Goal: Task Accomplishment & Management: Complete application form

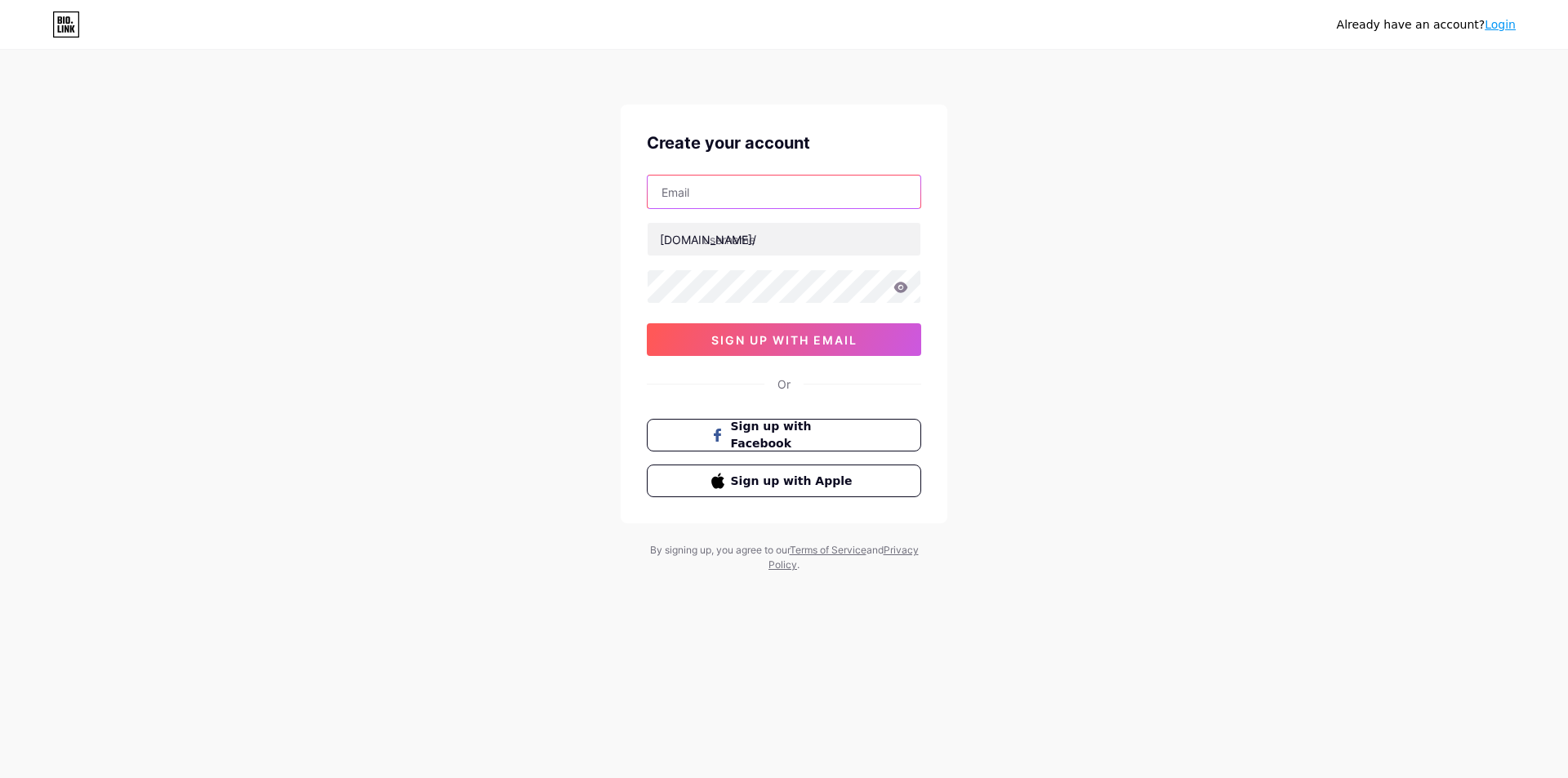
click at [751, 203] on input "text" at bounding box center [784, 192] width 273 height 33
paste input "[EMAIL_ADDRESS][DOMAIN_NAME]"
type input "[EMAIL_ADDRESS][DOMAIN_NAME]"
click at [725, 245] on input "text" at bounding box center [784, 239] width 273 height 33
paste input "nvsolarpowerc"
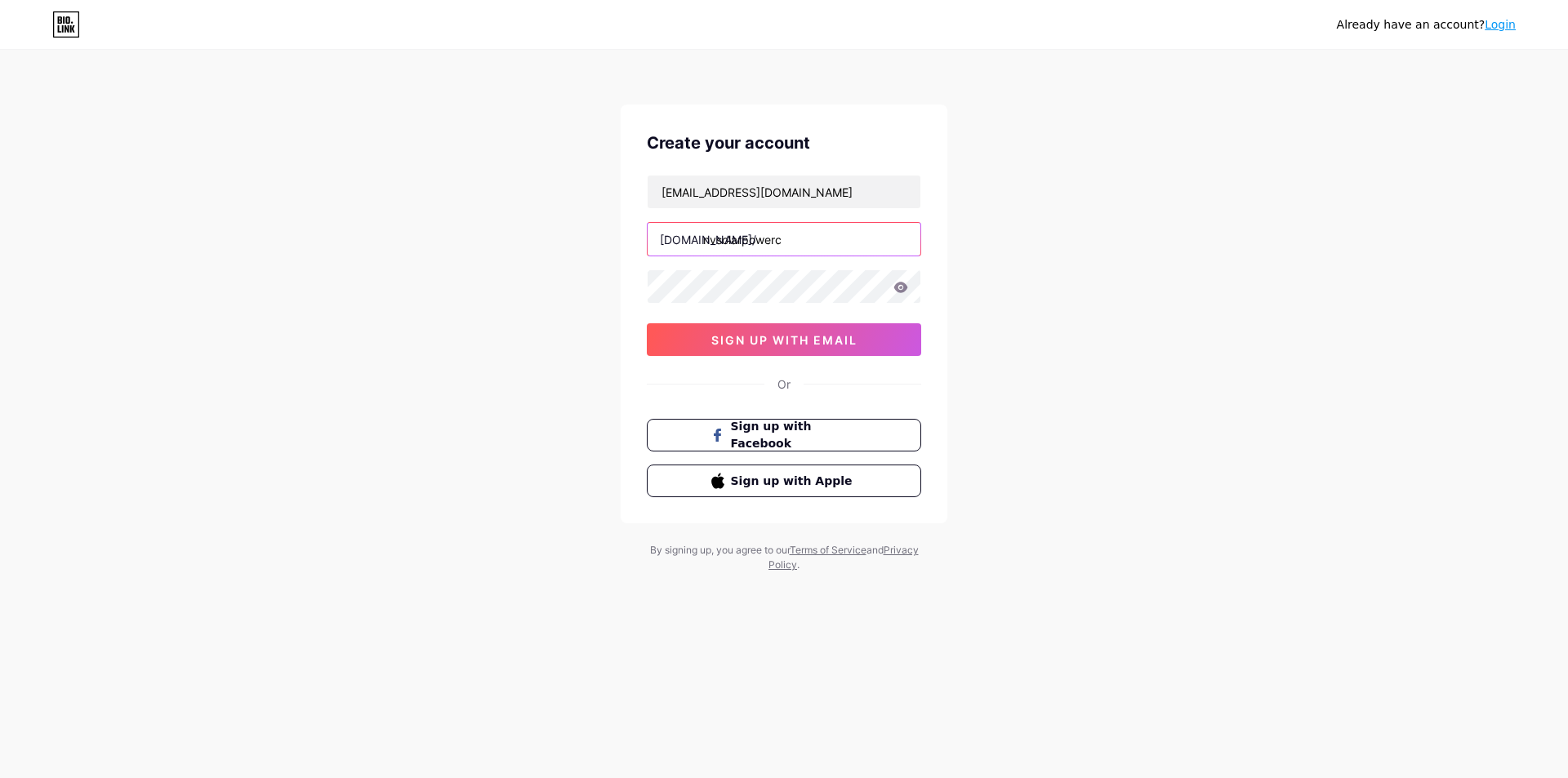
type input "nvsolarpowerc"
click at [829, 341] on span "sign up with email" at bounding box center [783, 339] width 146 height 14
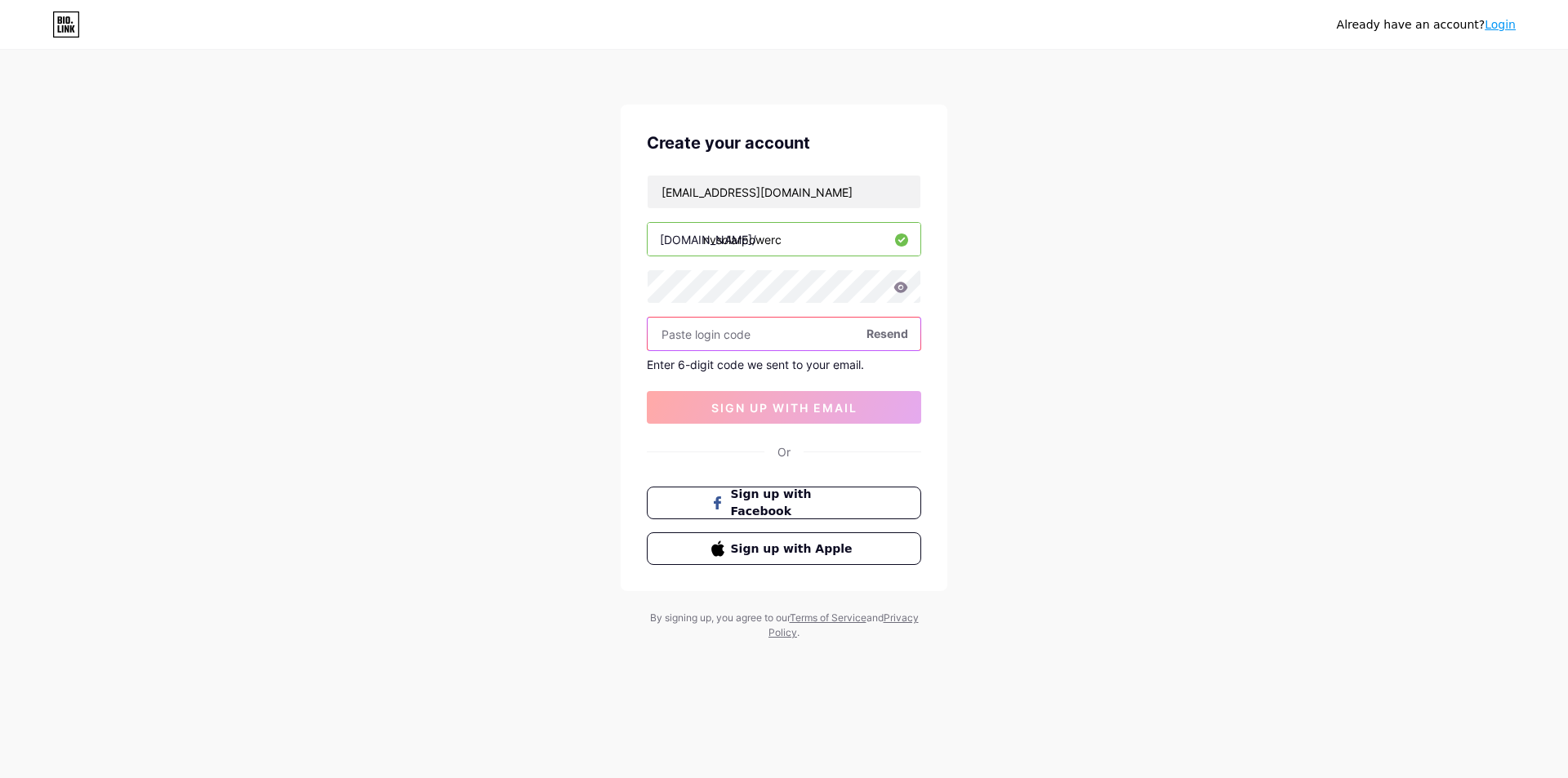
paste input "860314"
type input "860314"
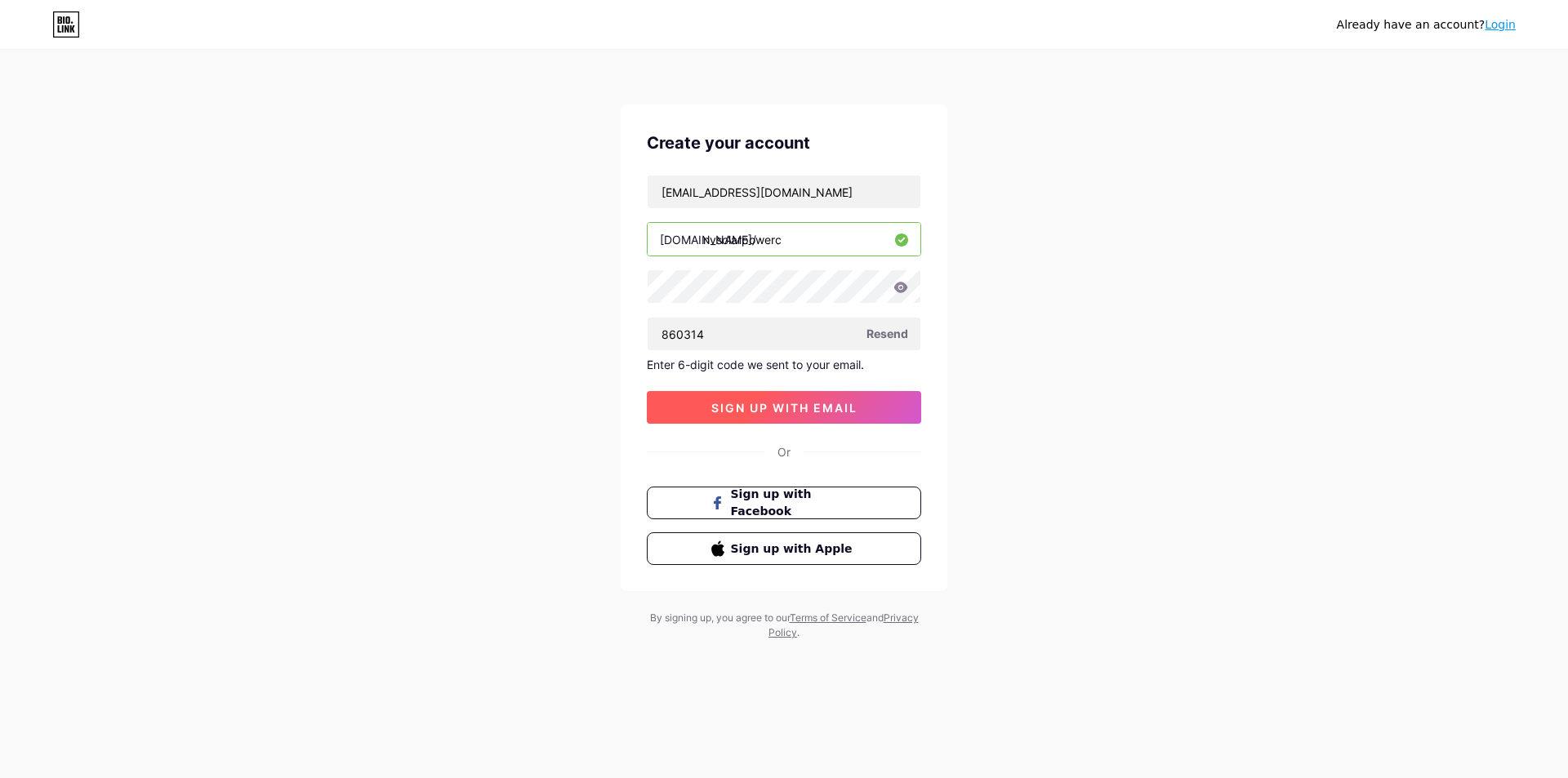
click at [786, 408] on span "sign up with email" at bounding box center [783, 407] width 146 height 14
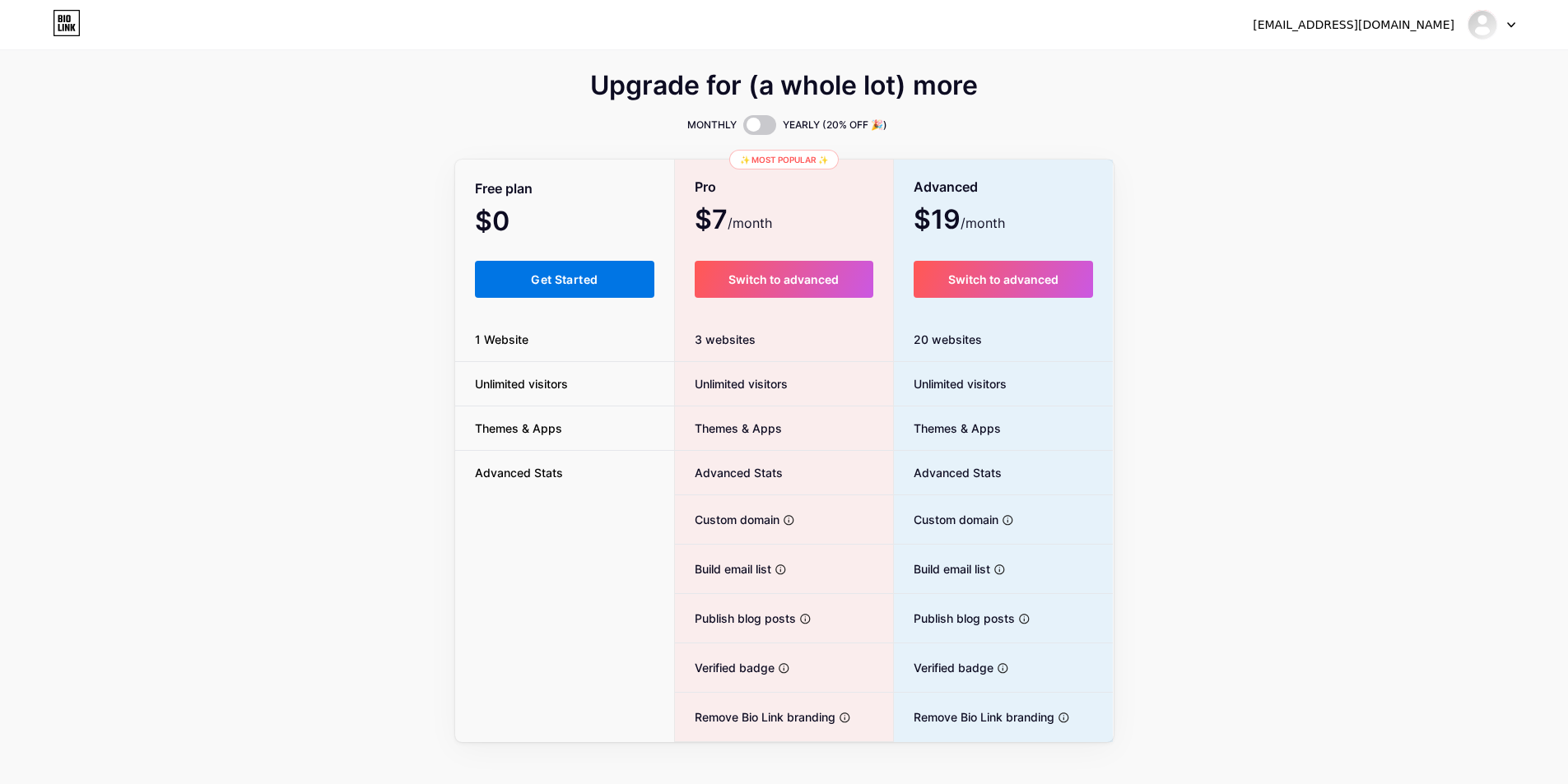
click at [586, 276] on span "Get Started" at bounding box center [564, 278] width 66 height 14
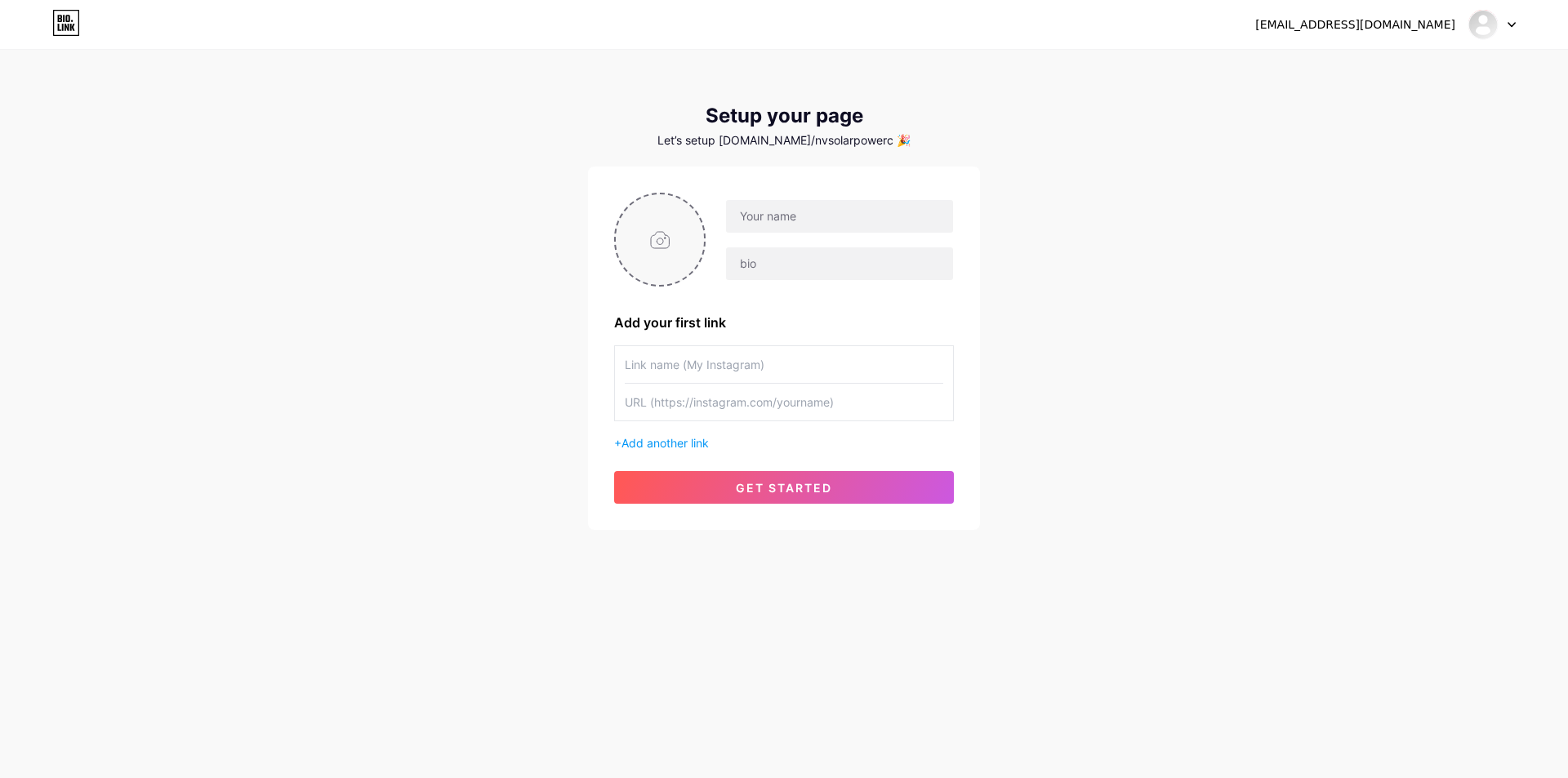
click at [661, 245] on input "file" at bounding box center [660, 240] width 88 height 90
type input "C:\fakepath\North Valley Solar Power Logo_SolarBottom_240530_NS (1).jpg"
drag, startPoint x: 754, startPoint y: 220, endPoint x: 665, endPoint y: 190, distance: 93.9
click at [754, 220] on input "text" at bounding box center [839, 216] width 227 height 33
paste input "[GEOGRAPHIC_DATA] Solar Power"
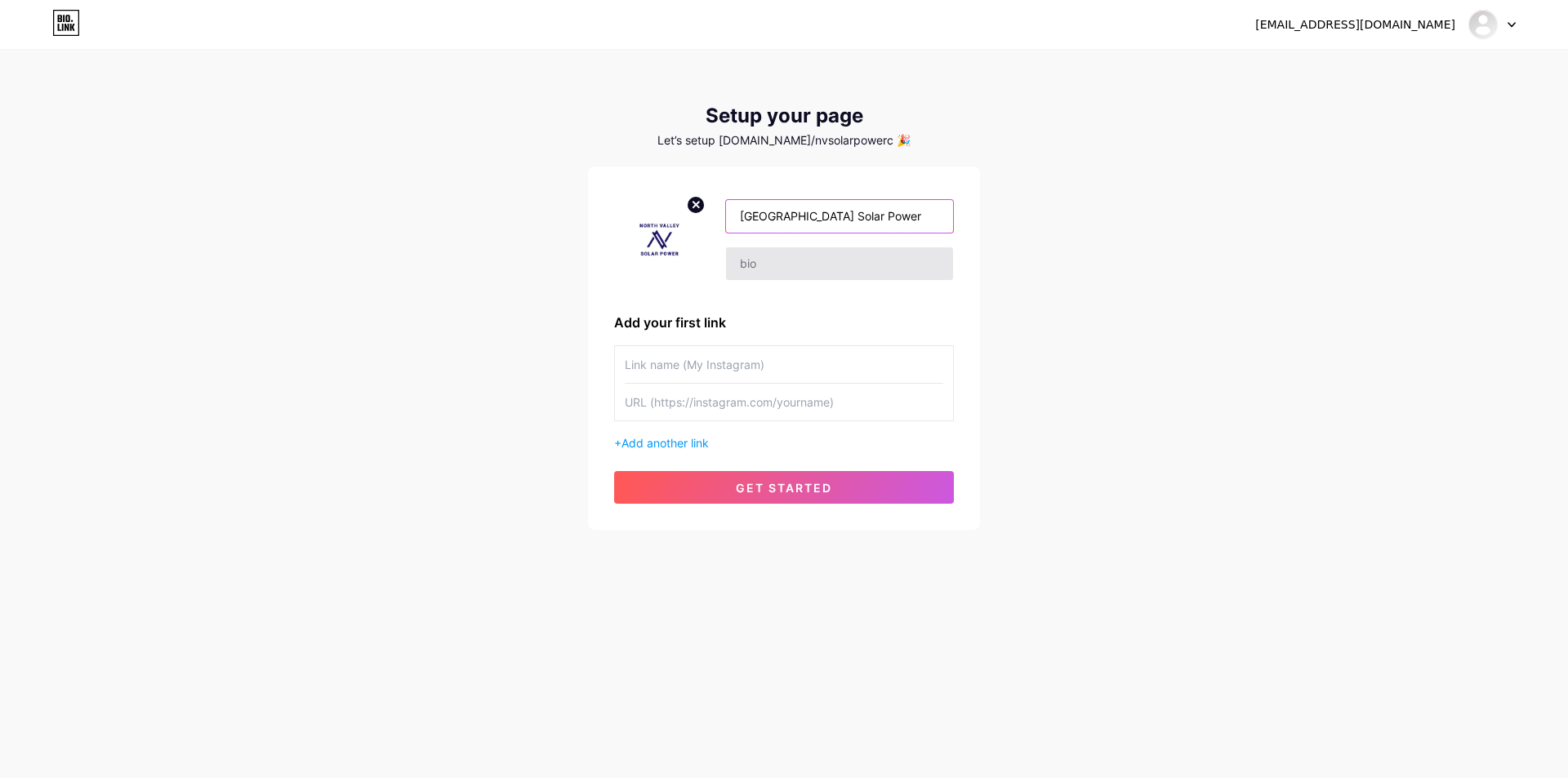
type input "[GEOGRAPHIC_DATA] Solar Power"
click at [774, 259] on input "text" at bounding box center [839, 263] width 227 height 33
paste input "Harness Sustainable Energy with North Valley Solar Power Solutions"
paste input "Contact Us: Phone : [PHONE_NUMBER] Address: [STREET_ADDRESS][PERSON_NAME] Compa…"
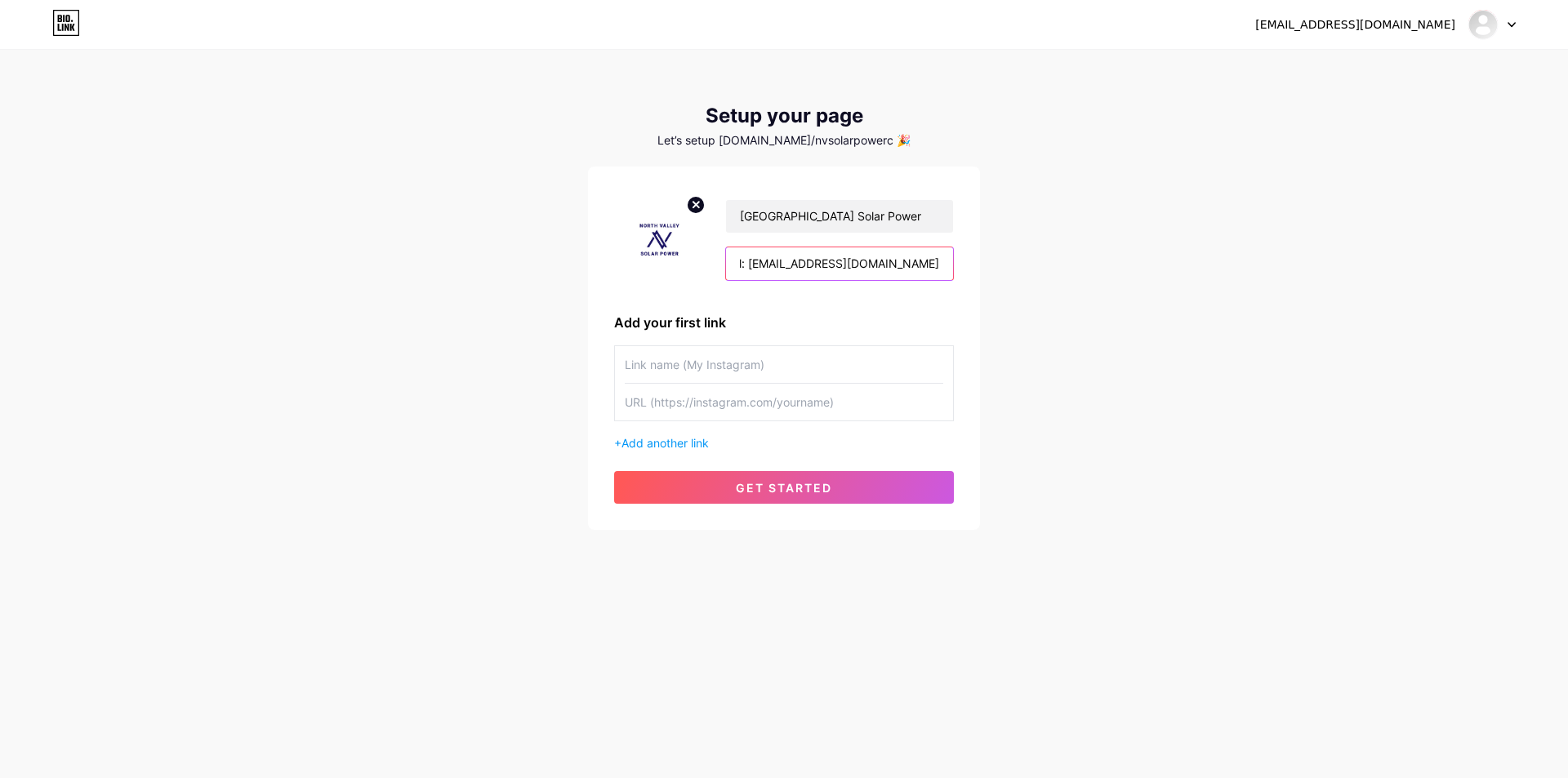
type input "Harness Sustainable Energy with North Valley Solar Power Solutions Contact Us: …"
click at [719, 359] on input "text" at bounding box center [783, 364] width 319 height 37
click at [742, 398] on input "text" at bounding box center [783, 401] width 319 height 37
paste input "[URL][DOMAIN_NAME]"
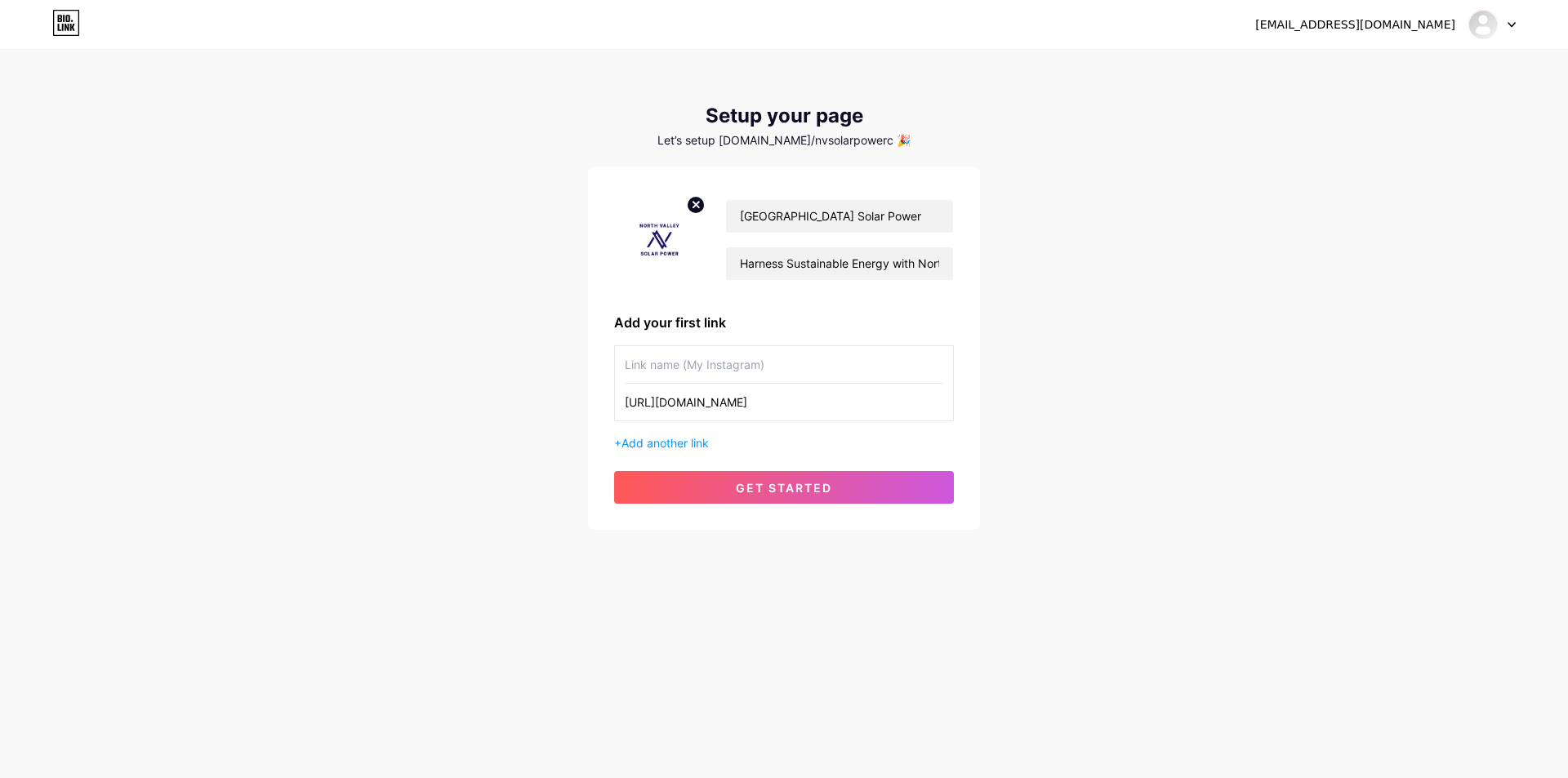
type input "[URL][DOMAIN_NAME]"
click at [738, 371] on input "text" at bounding box center [783, 364] width 319 height 37
type input "Company Website"
click at [760, 481] on span "get started" at bounding box center [784, 488] width 96 height 14
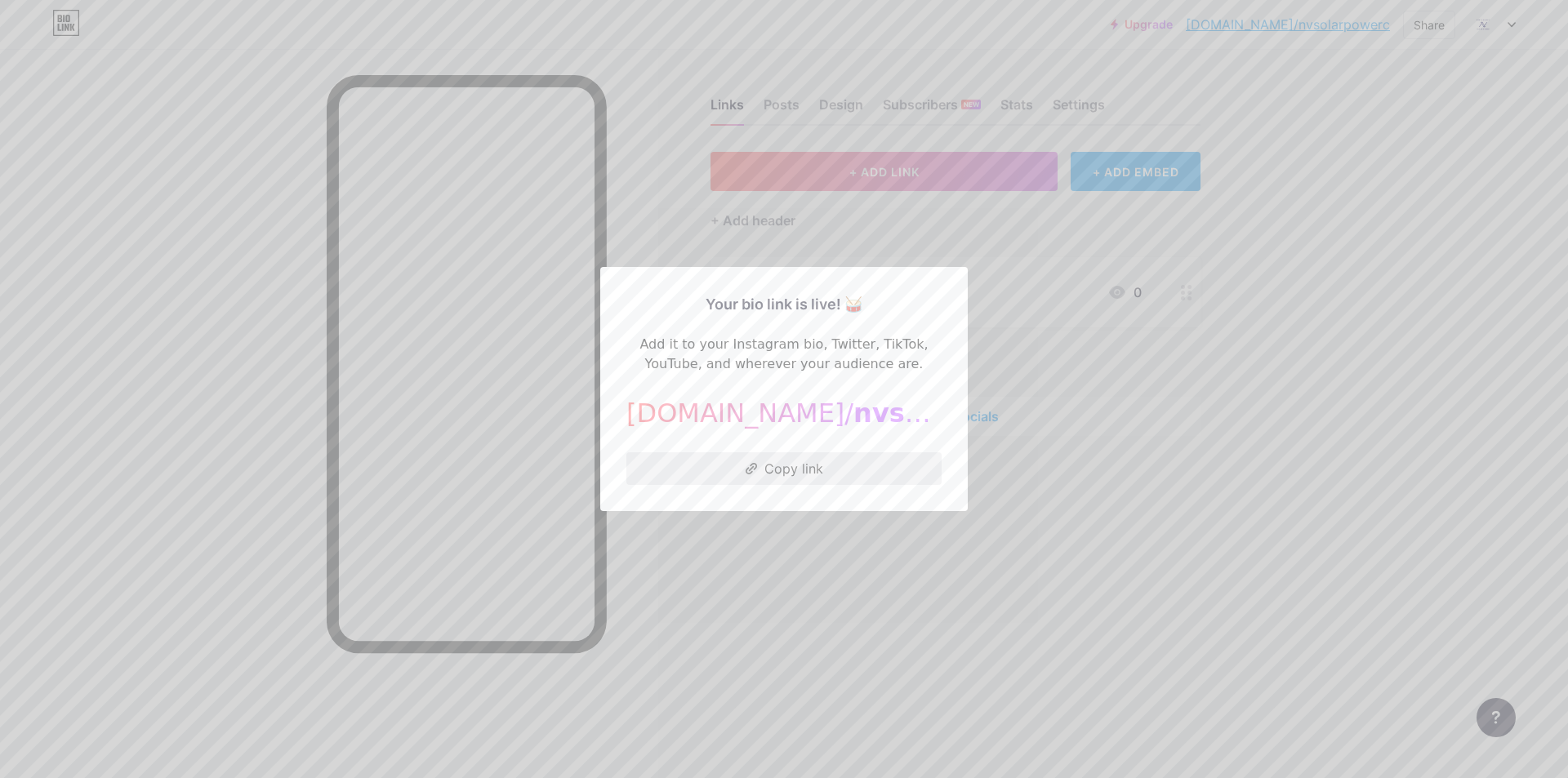
click at [796, 467] on button "Copy link" at bounding box center [783, 468] width 315 height 33
